Goal: Transaction & Acquisition: Purchase product/service

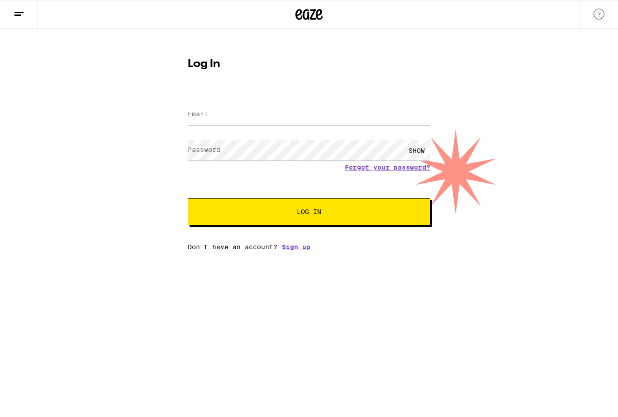
click at [268, 117] on input "Email" at bounding box center [309, 115] width 243 height 20
type input "[EMAIL_ADDRESS][DOMAIN_NAME]"
click at [309, 213] on button "Log In" at bounding box center [309, 211] width 243 height 27
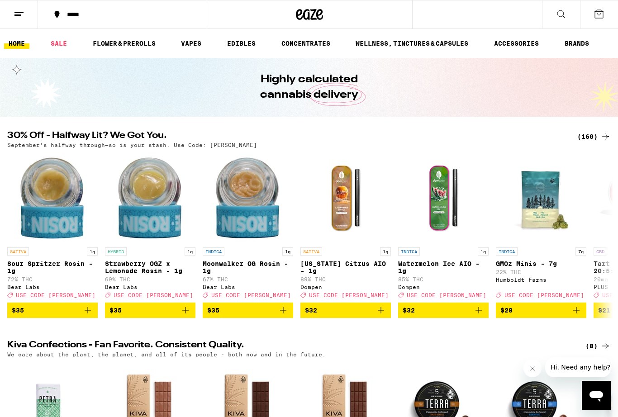
click at [246, 47] on link "EDIBLES" at bounding box center [242, 43] width 38 height 11
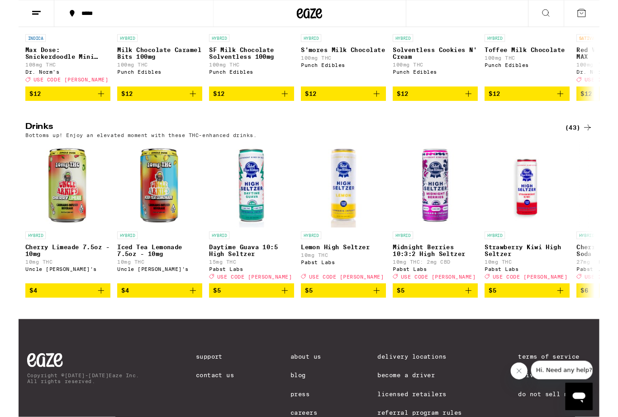
scroll to position [421, 0]
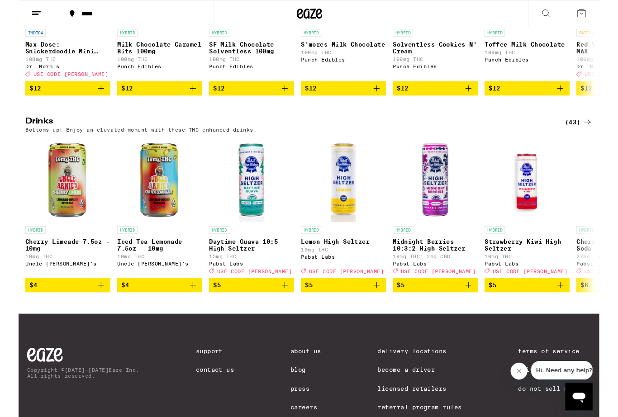
click at [600, 135] on div "(43)" at bounding box center [595, 129] width 29 height 11
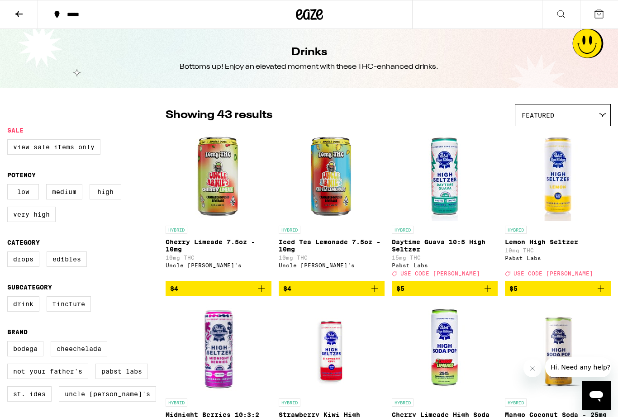
click at [19, 15] on icon at bounding box center [19, 14] width 11 height 11
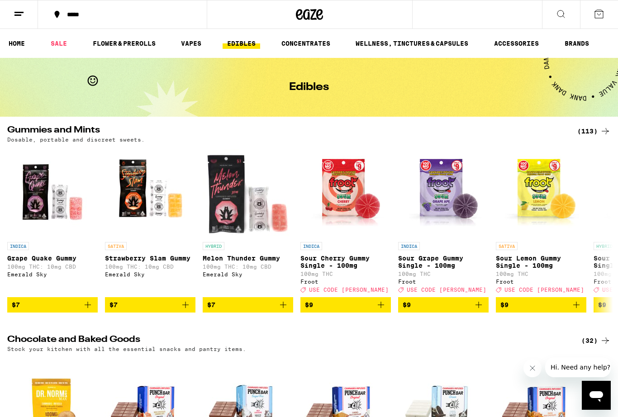
click at [603, 134] on icon at bounding box center [605, 131] width 11 height 11
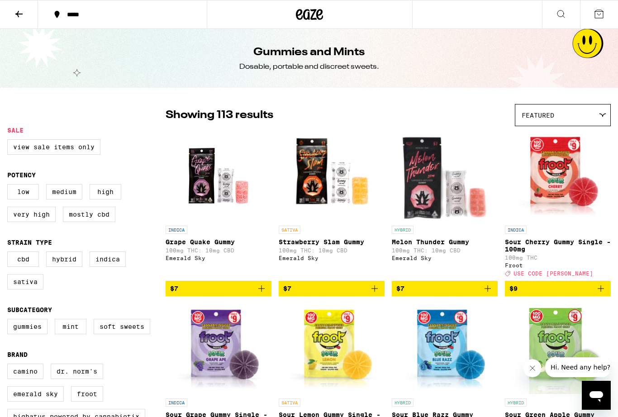
click at [17, 17] on icon at bounding box center [19, 14] width 11 height 11
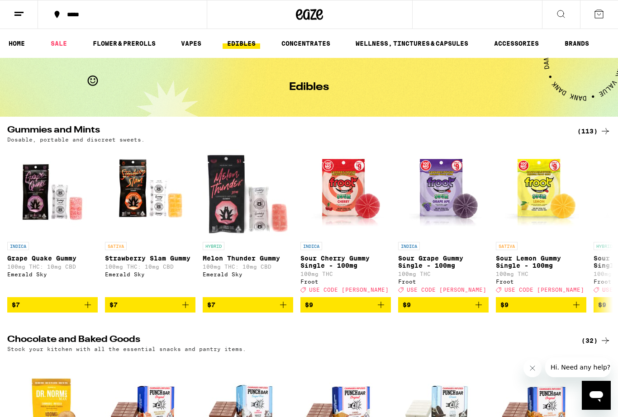
click at [607, 14] on button at bounding box center [599, 14] width 38 height 28
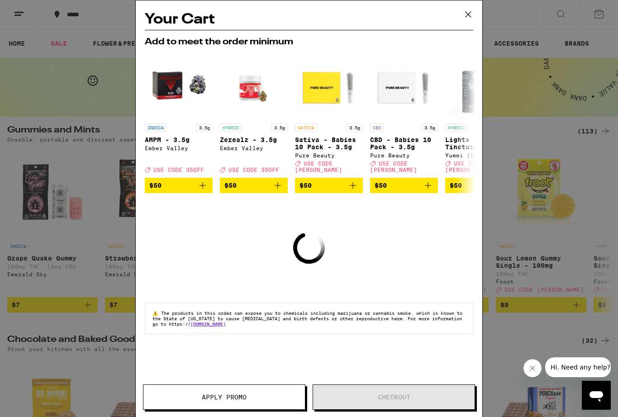
click at [471, 14] on icon at bounding box center [469, 15] width 14 height 14
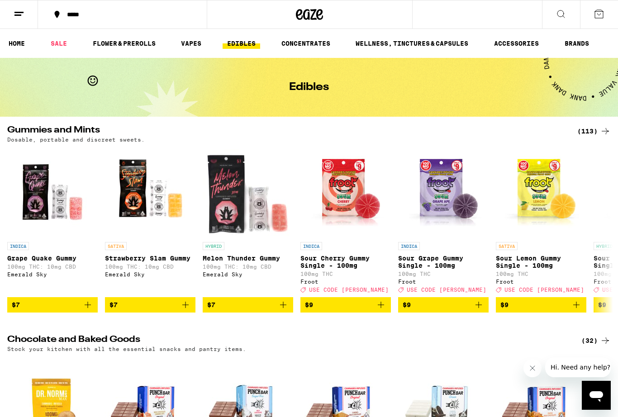
click at [54, 22] on button "*****" at bounding box center [122, 14] width 169 height 27
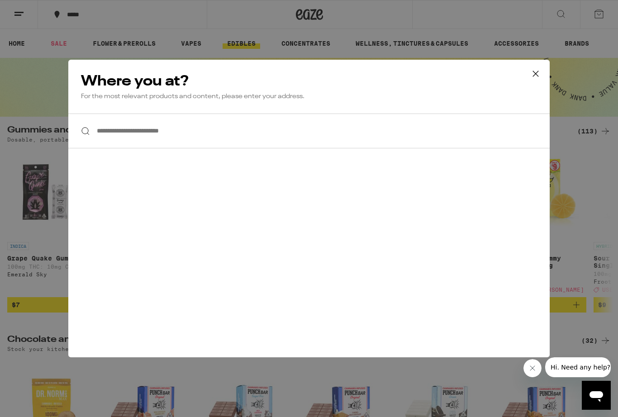
click at [537, 81] on button at bounding box center [536, 74] width 28 height 29
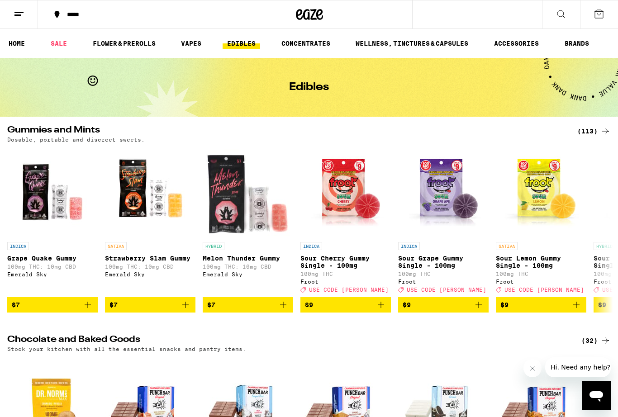
click at [23, 18] on icon at bounding box center [19, 14] width 11 height 11
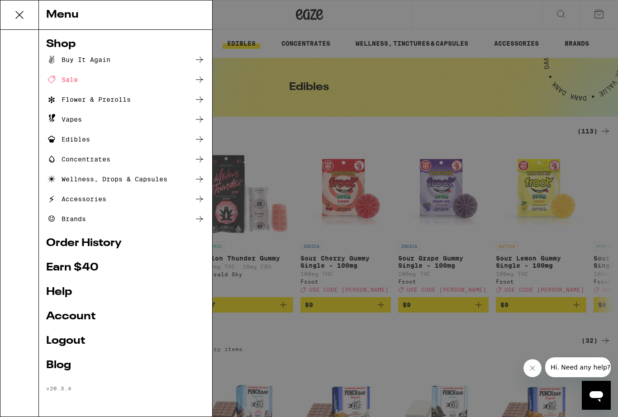
click at [102, 318] on link "Account" at bounding box center [125, 316] width 159 height 11
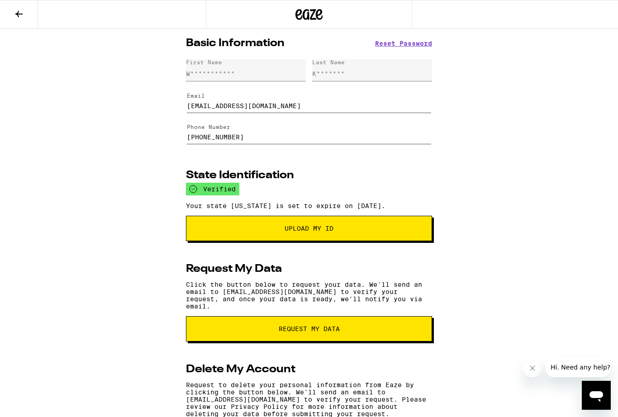
click at [25, 14] on button at bounding box center [19, 14] width 38 height 29
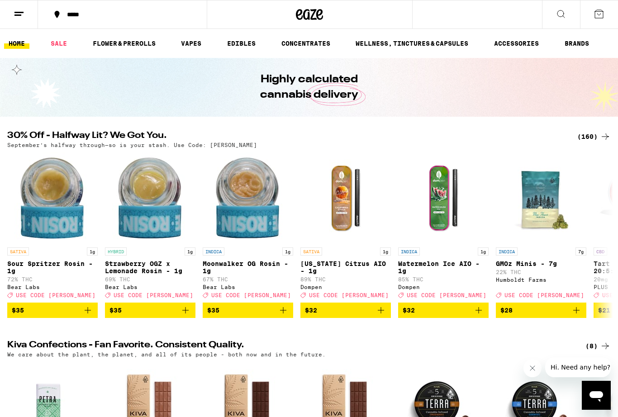
click at [19, 13] on icon at bounding box center [19, 14] width 11 height 11
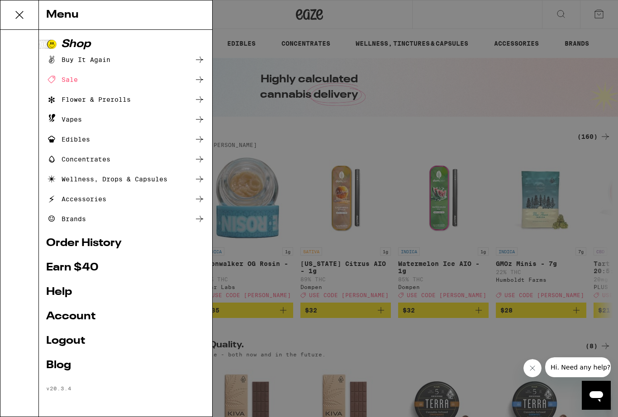
click at [21, 14] on icon at bounding box center [19, 15] width 18 height 18
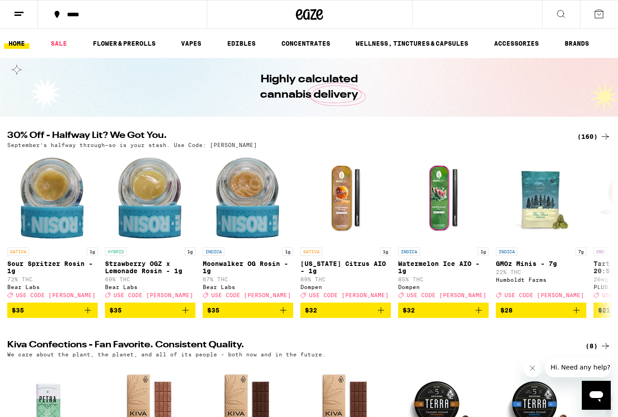
click at [19, 17] on icon at bounding box center [19, 14] width 11 height 11
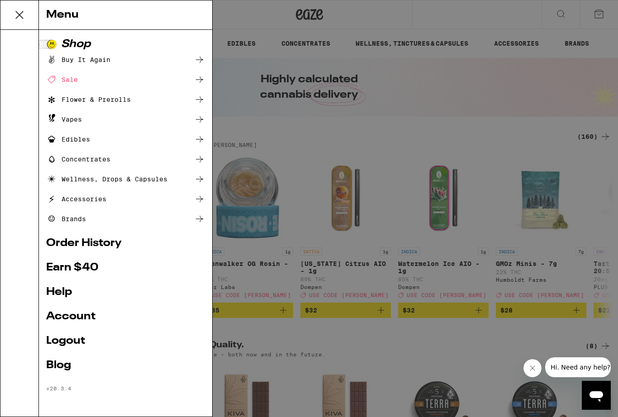
click at [111, 243] on link "Order History" at bounding box center [125, 243] width 159 height 11
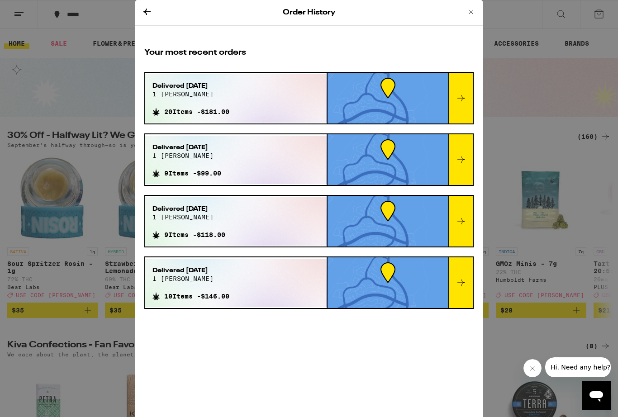
click at [152, 14] on icon at bounding box center [147, 11] width 11 height 11
